Goal: Task Accomplishment & Management: Use online tool/utility

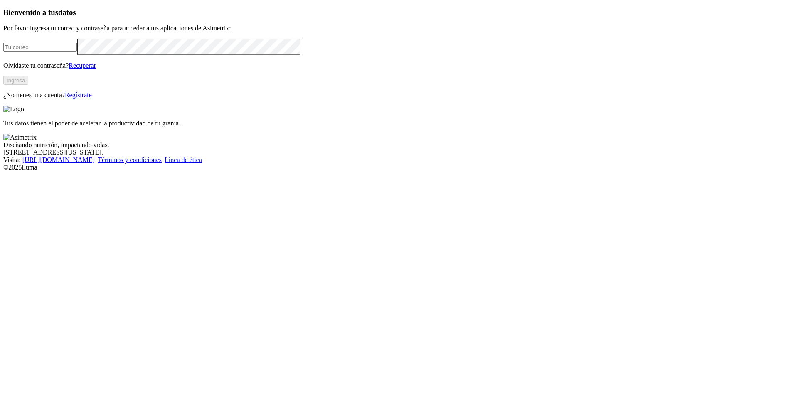
type input "luis.lopez@aliar.com.co"
click at [28, 85] on button "Ingresa" at bounding box center [15, 80] width 25 height 9
